Goal: Book appointment/travel/reservation

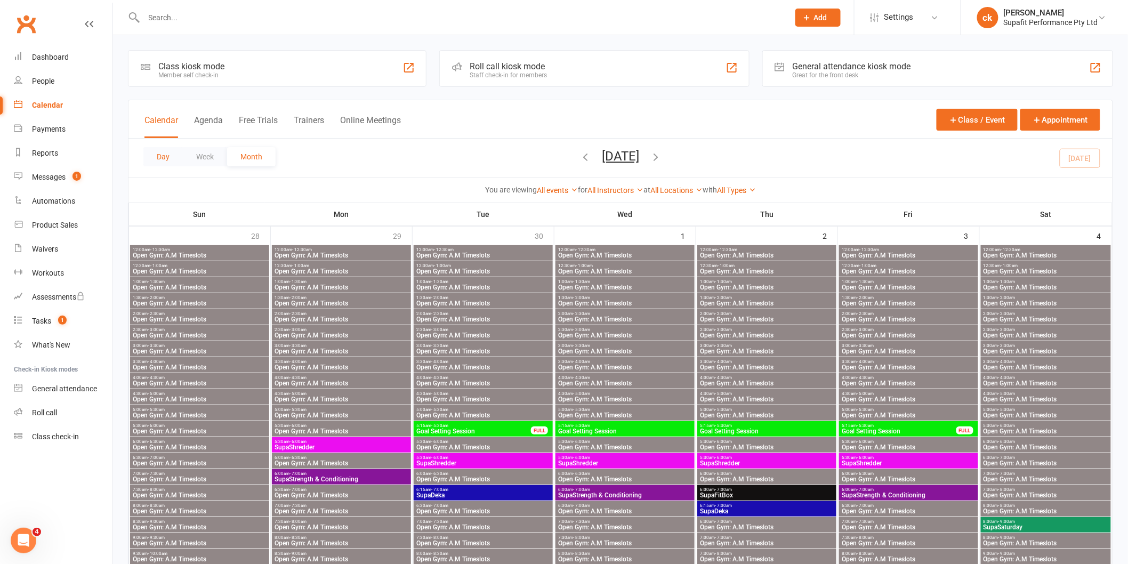
click at [159, 158] on button "Day" at bounding box center [162, 156] width 39 height 19
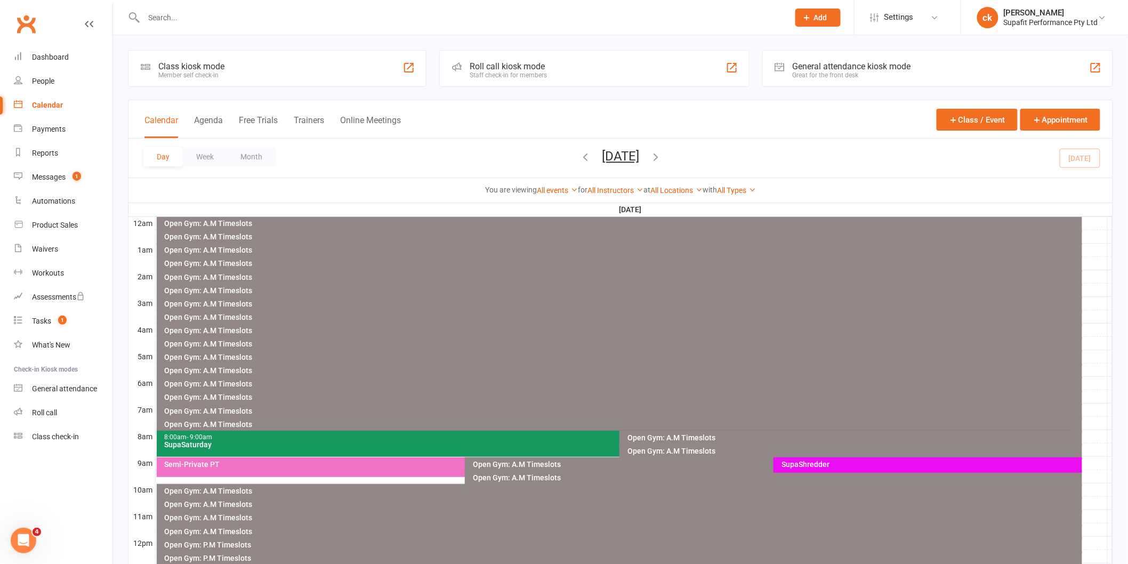
click at [432, 442] on div "SupaSaturday" at bounding box center [617, 444] width 906 height 7
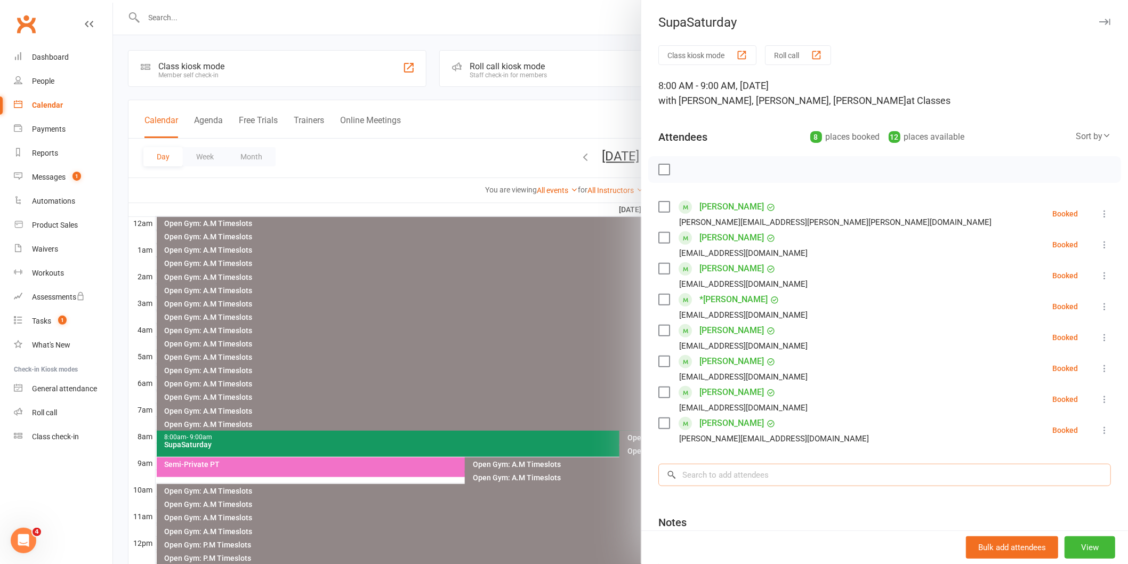
click at [725, 475] on input "search" at bounding box center [885, 475] width 453 height 22
click at [696, 480] on input "search" at bounding box center [885, 475] width 453 height 22
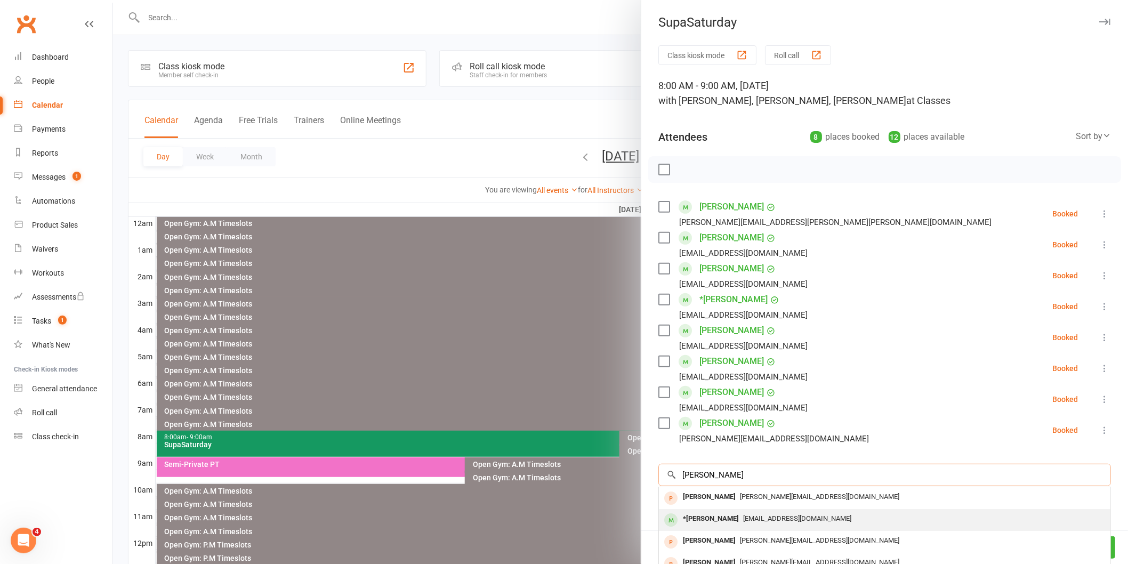
type input "[PERSON_NAME]"
click at [697, 517] on div "*[PERSON_NAME]" at bounding box center [711, 518] width 65 height 15
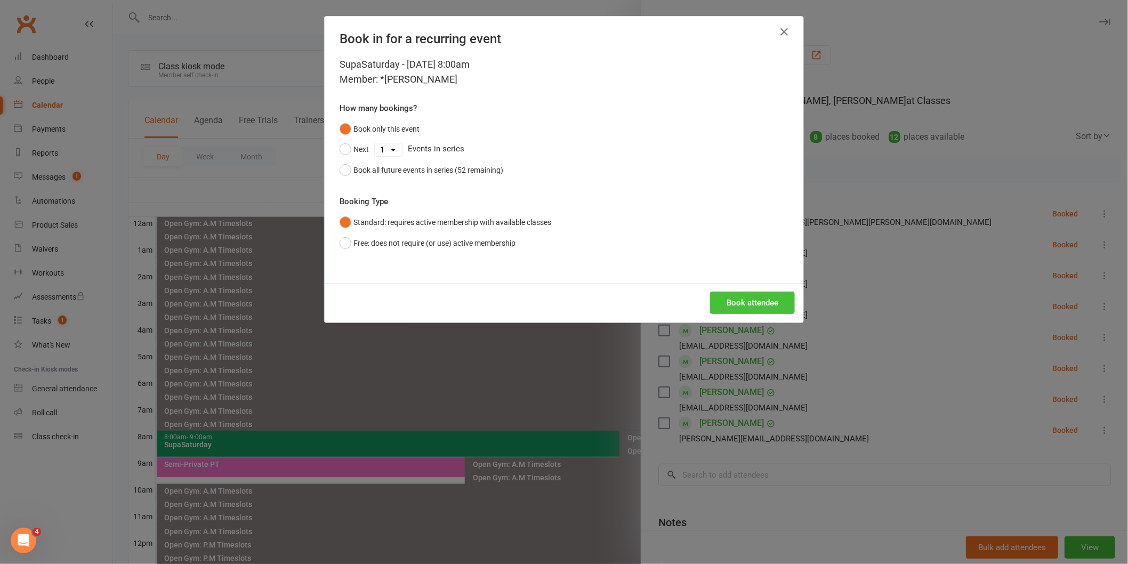
click at [737, 301] on button "Book attendee" at bounding box center [752, 303] width 85 height 22
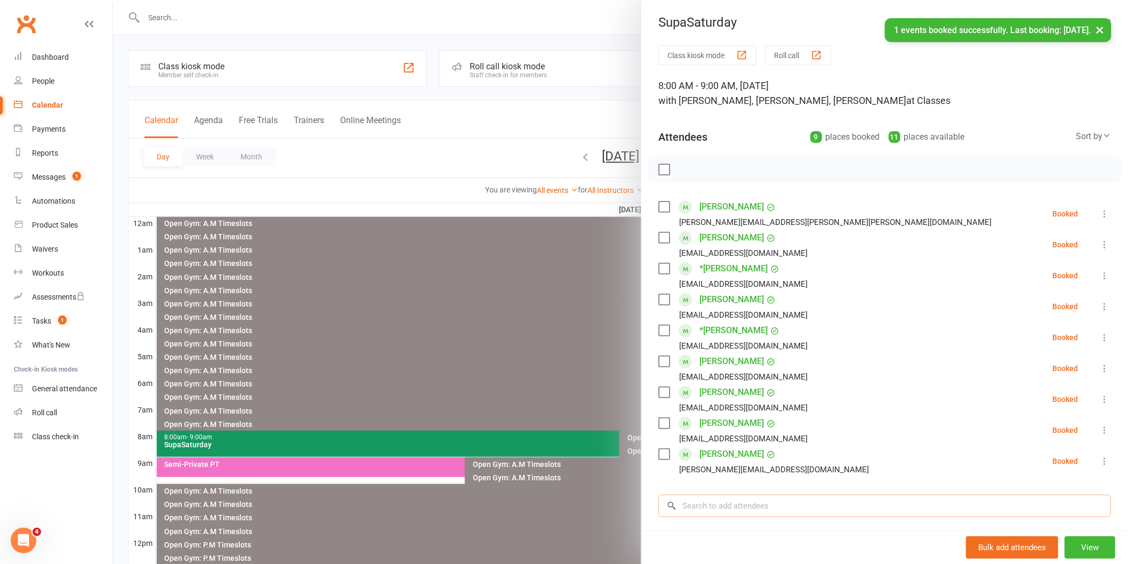
click at [717, 508] on input "search" at bounding box center [885, 506] width 453 height 22
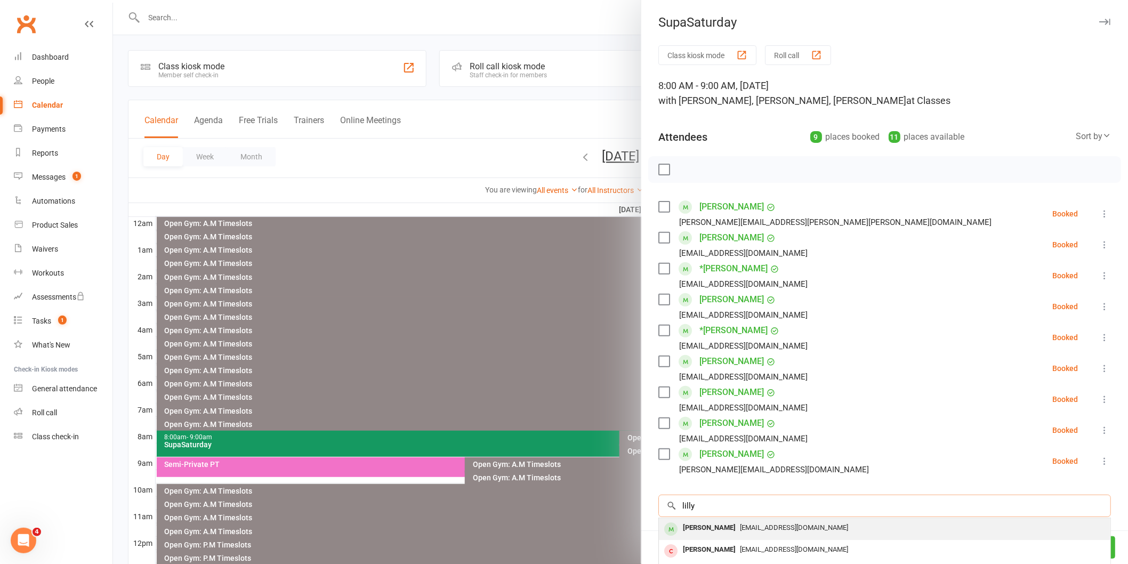
type input "lilly"
click at [695, 530] on div "[PERSON_NAME]" at bounding box center [709, 527] width 61 height 15
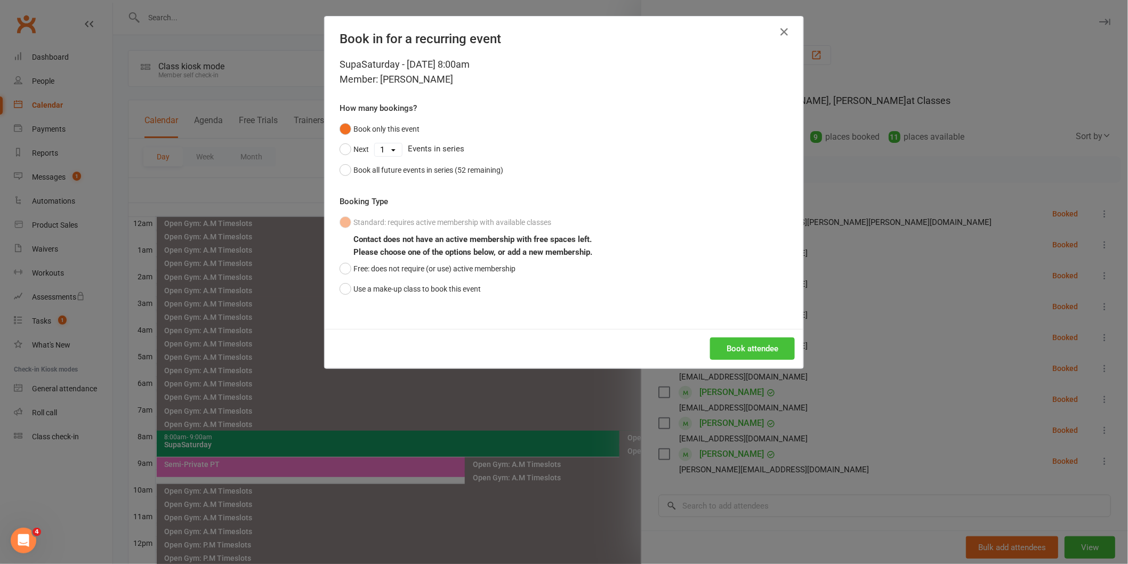
click at [729, 349] on button "Book attendee" at bounding box center [752, 349] width 85 height 22
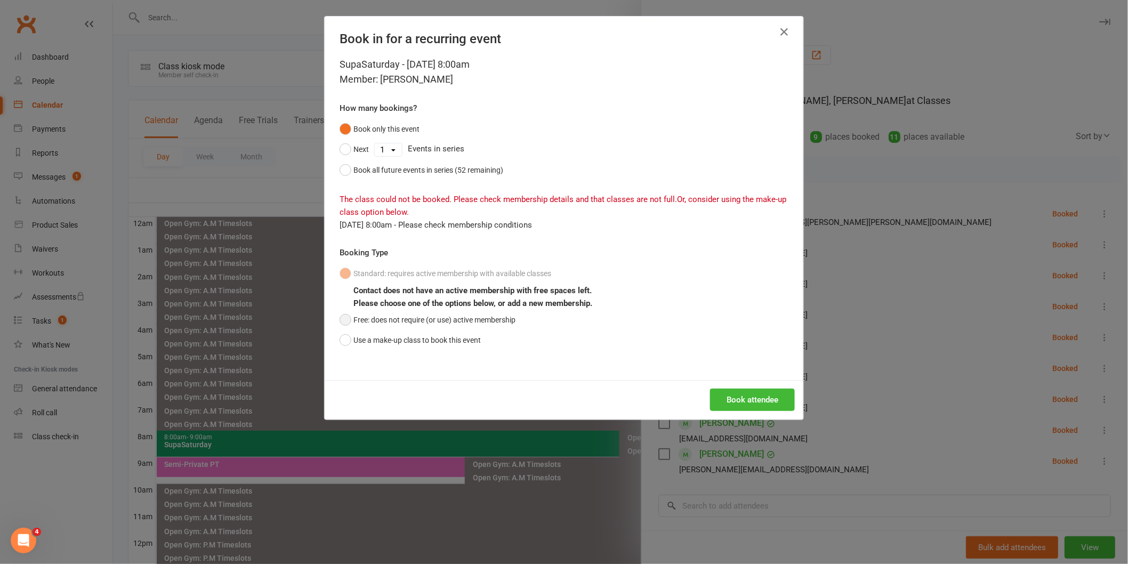
click at [343, 319] on button "Free: does not require (or use) active membership" at bounding box center [428, 320] width 176 height 20
drag, startPoint x: 734, startPoint y: 391, endPoint x: 743, endPoint y: 396, distance: 9.8
click at [735, 391] on button "Book attendee" at bounding box center [752, 400] width 85 height 22
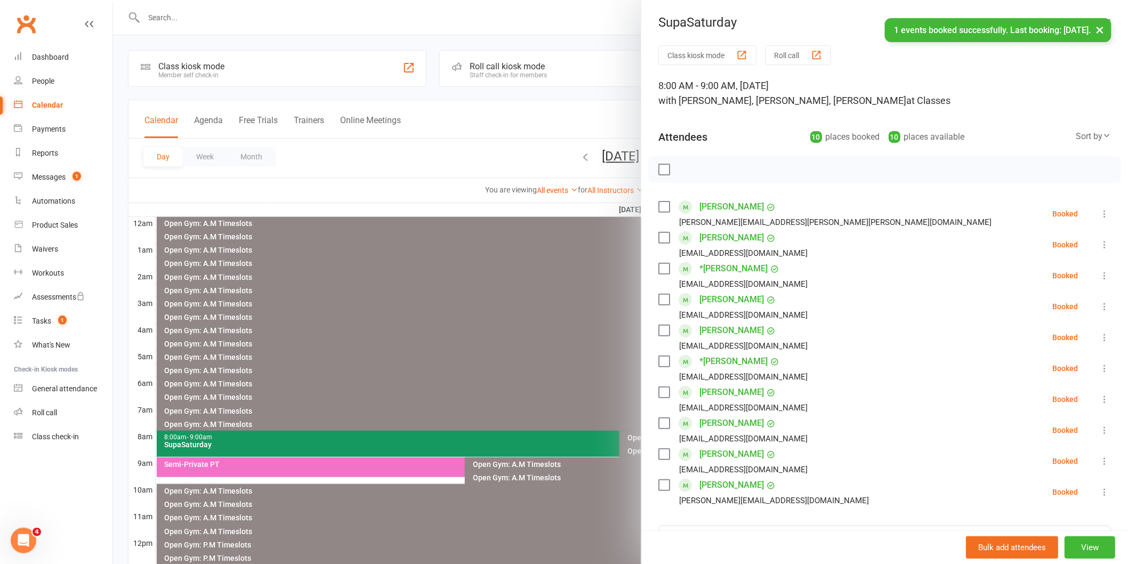
click at [467, 139] on div at bounding box center [620, 282] width 1015 height 564
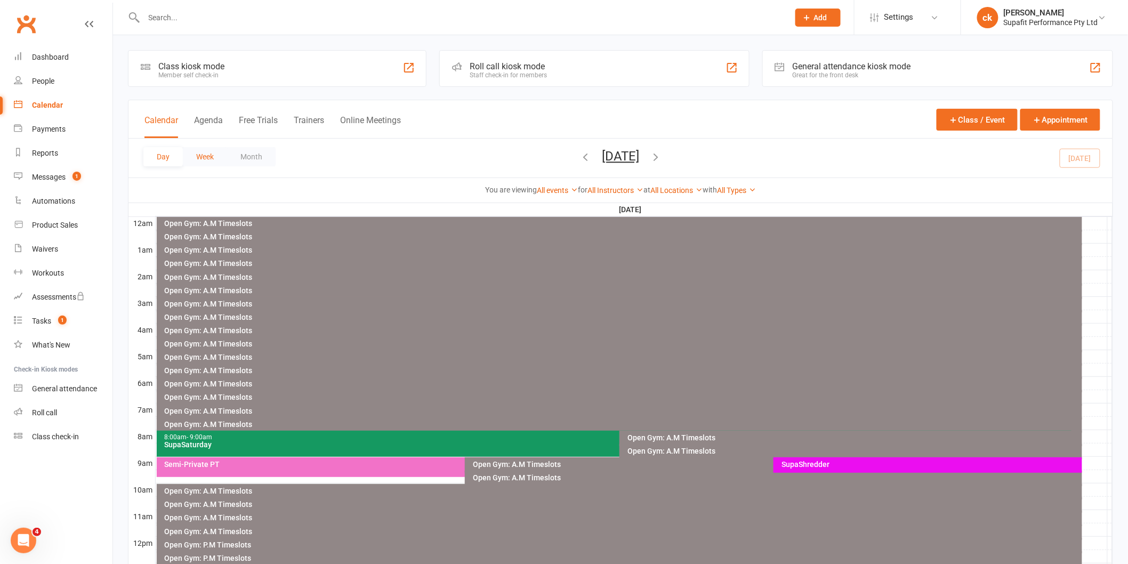
click at [208, 162] on button "Week" at bounding box center [205, 156] width 44 height 19
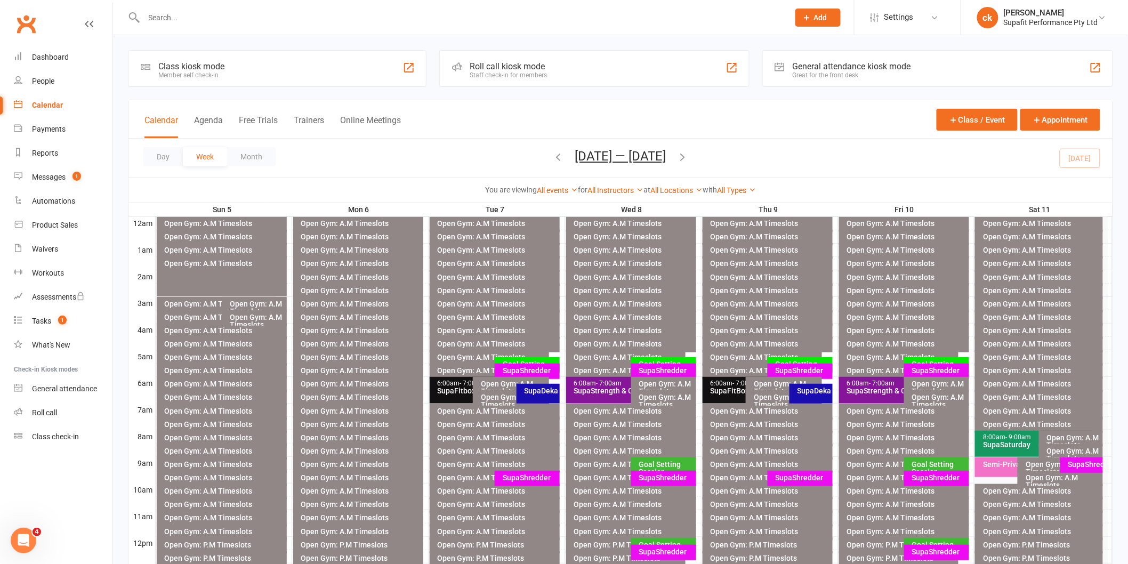
click at [683, 161] on icon "button" at bounding box center [683, 157] width 12 height 12
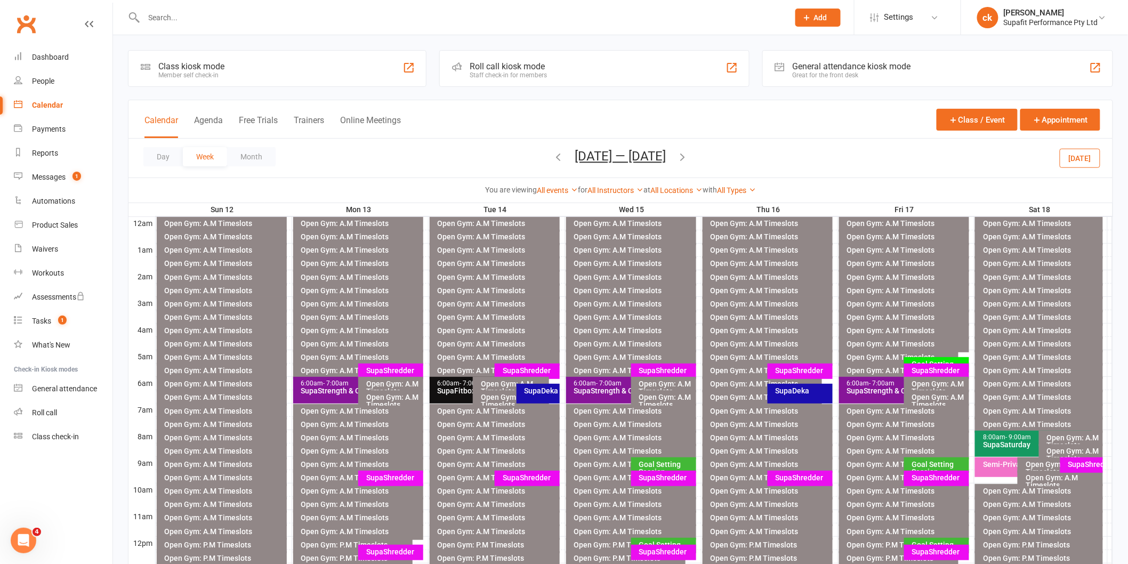
click at [918, 358] on div "Goal Setting Session" at bounding box center [936, 364] width 65 height 15
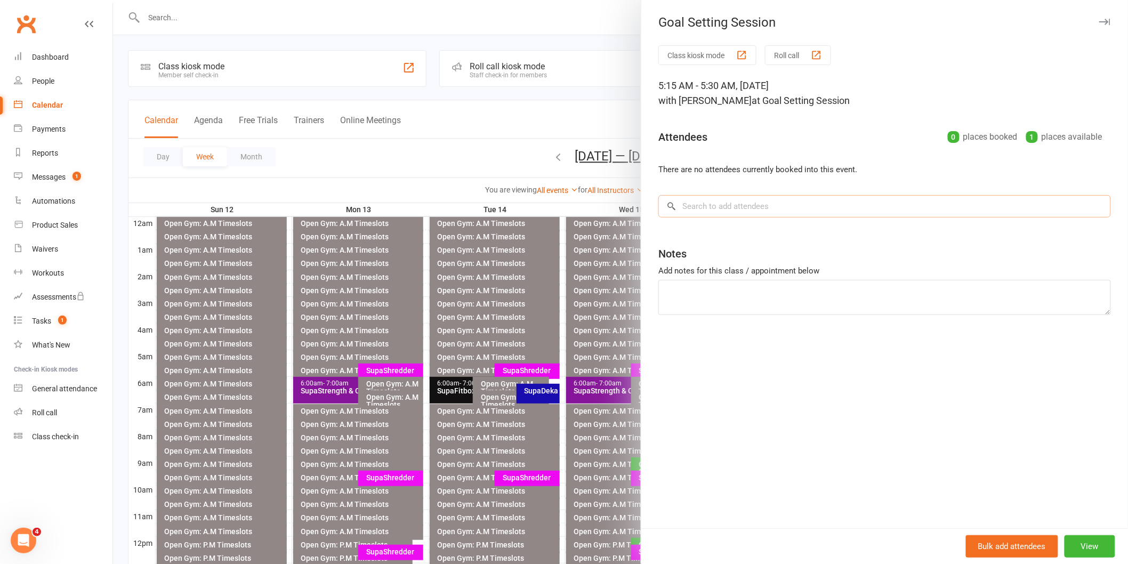
click at [734, 212] on input "search" at bounding box center [885, 206] width 453 height 22
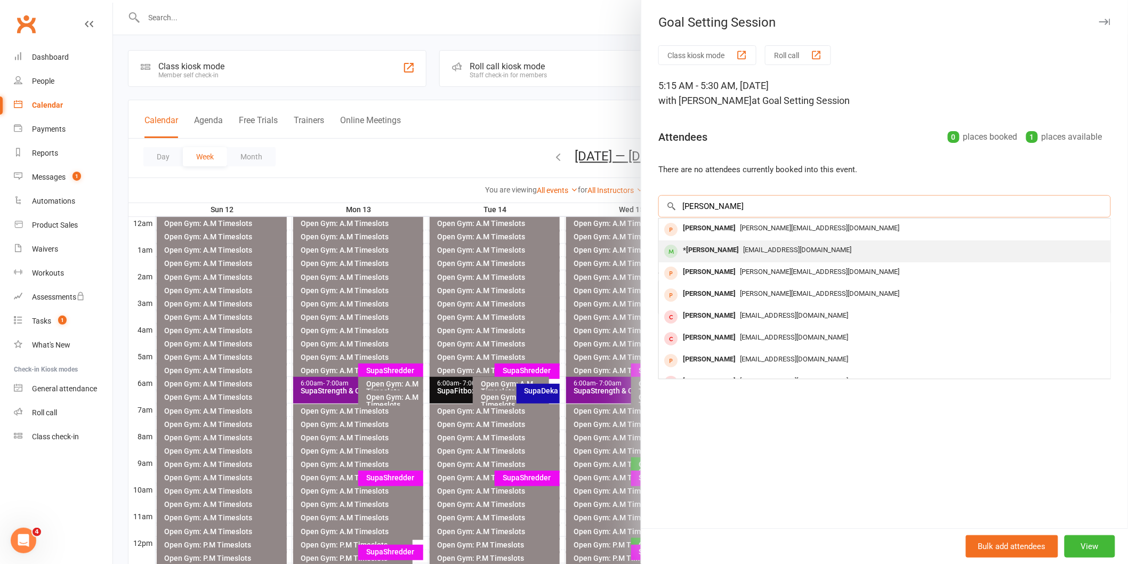
type input "[PERSON_NAME]"
click at [681, 250] on div "*[PERSON_NAME]" at bounding box center [711, 250] width 65 height 15
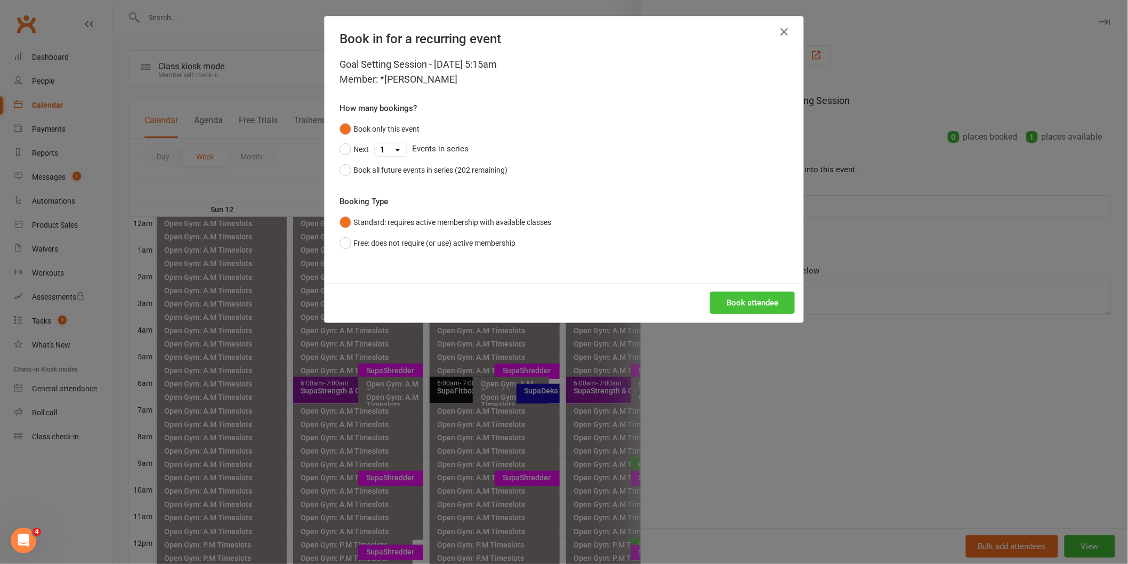
click at [743, 304] on button "Book attendee" at bounding box center [752, 303] width 85 height 22
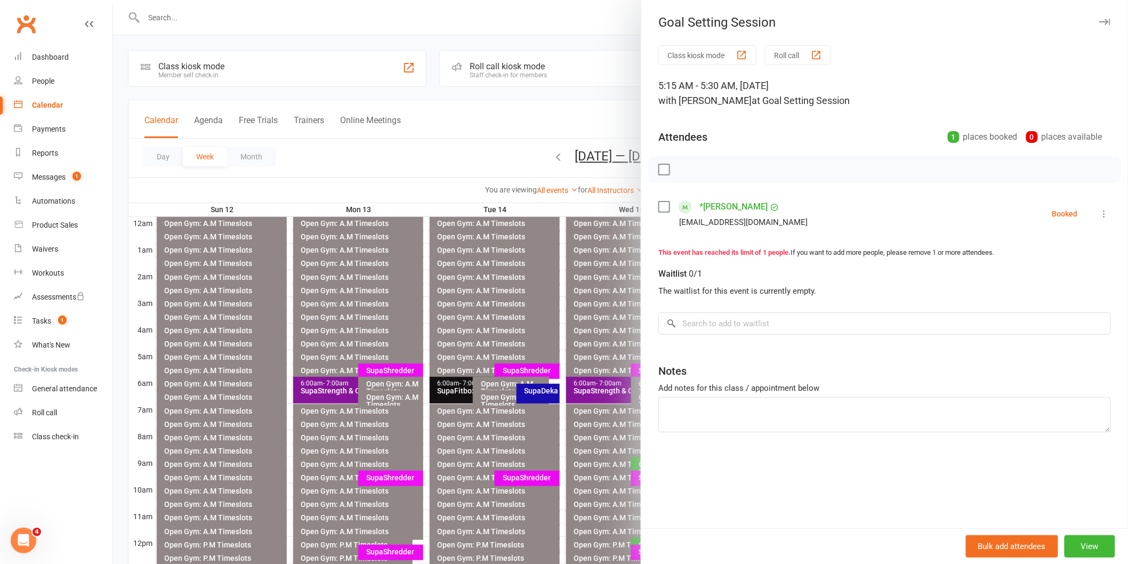
click at [498, 120] on div at bounding box center [620, 282] width 1015 height 564
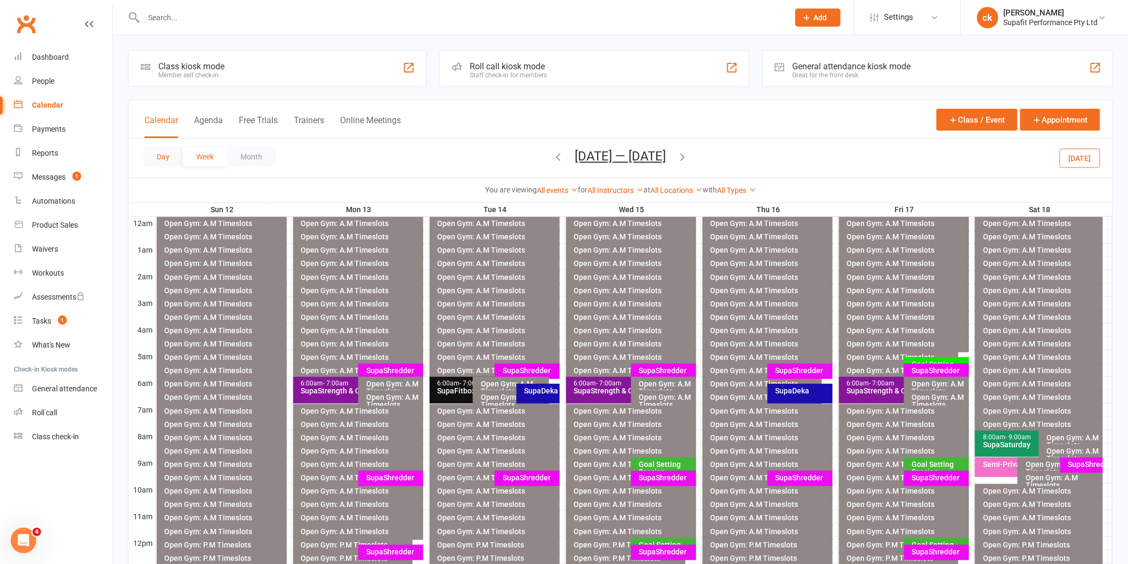
click at [158, 157] on button "Day" at bounding box center [162, 156] width 39 height 19
